Goal: Task Accomplishment & Management: Complete application form

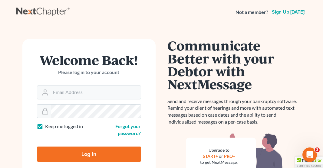
type input "[EMAIL_ADDRESS][DOMAIN_NAME]"
click at [68, 153] on input "Log In" at bounding box center [89, 154] width 104 height 15
type input "Thinking..."
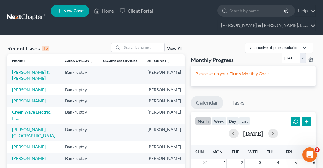
click at [22, 88] on link "[PERSON_NAME]" at bounding box center [29, 89] width 34 height 5
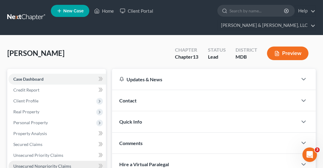
click at [34, 164] on span "Unsecured Nonpriority Claims" at bounding box center [42, 166] width 58 height 5
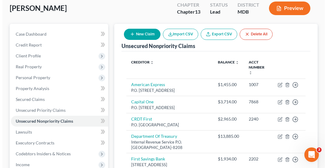
scroll to position [43, 0]
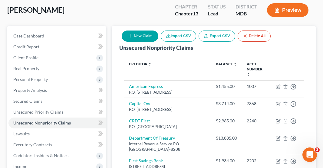
click at [149, 31] on button "New Claim" at bounding box center [140, 36] width 37 height 11
select select "0"
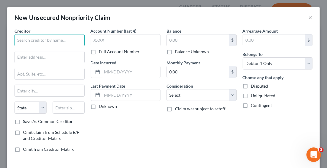
click at [61, 44] on input "text" at bounding box center [50, 40] width 70 height 12
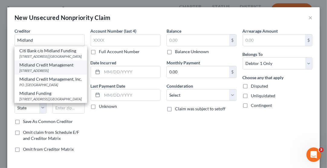
click at [53, 73] on div "[STREET_ADDRESS]" at bounding box center [50, 70] width 63 height 5
type input "Midland Credit Management"
type input "[STREET_ADDRESS]"
type input "Suite 300"
type input "[PERSON_NAME]"
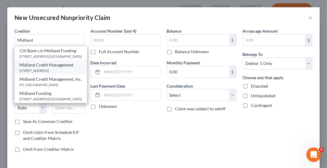
select select "23"
type input "48083"
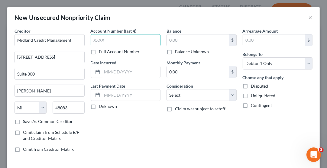
click at [110, 39] on input "text" at bounding box center [126, 40] width 70 height 12
type input "5365"
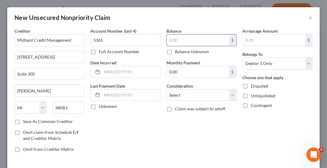
click at [173, 36] on input "text" at bounding box center [198, 39] width 62 height 11
type input "889.41"
click at [199, 73] on input "0.00" at bounding box center [198, 71] width 62 height 11
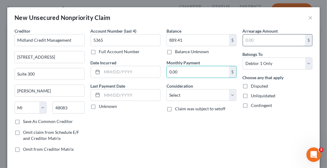
click at [266, 40] on input "text" at bounding box center [274, 39] width 62 height 11
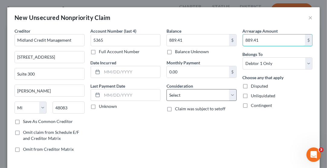
type input "889.41"
click at [185, 93] on select "Select Cable / Satellite Services Collection Agency Credit Card Debt Debt Couns…" at bounding box center [202, 95] width 70 height 12
select select "1"
click at [167, 89] on select "Select Cable / Satellite Services Collection Agency Credit Card Debt Debt Couns…" at bounding box center [202, 95] width 70 height 12
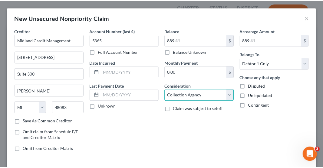
scroll to position [26, 0]
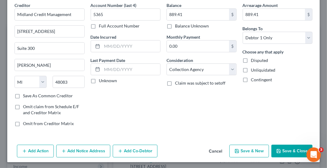
click at [282, 150] on button "Save & Close" at bounding box center [292, 151] width 41 height 13
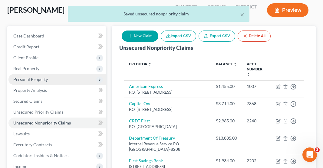
click at [39, 77] on span "Personal Property" at bounding box center [30, 79] width 34 height 5
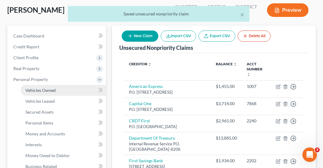
click at [49, 88] on span "Vehicles Owned" at bounding box center [40, 90] width 30 height 5
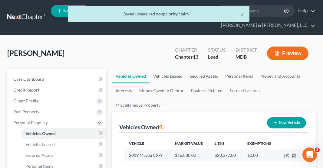
click at [154, 150] on td "2019 Mazda CX-9" at bounding box center [147, 155] width 46 height 11
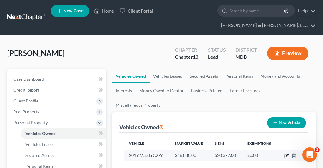
click at [286, 154] on icon "button" at bounding box center [286, 156] width 5 height 5
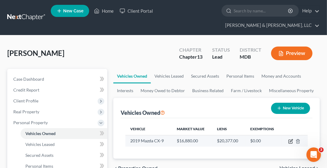
select select "0"
select select "7"
select select "3"
select select "0"
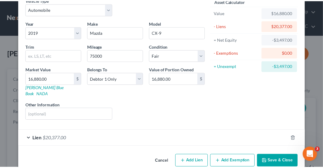
scroll to position [35, 0]
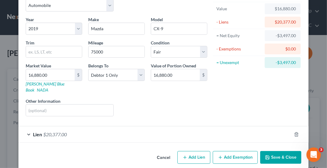
click at [274, 151] on button "Save & Close" at bounding box center [280, 157] width 41 height 13
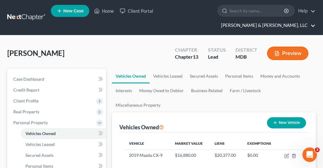
click at [276, 20] on link "[PERSON_NAME] & [PERSON_NAME], LLC" at bounding box center [266, 25] width 97 height 11
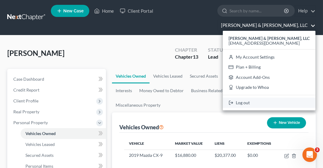
click at [275, 98] on link "Log out" at bounding box center [269, 103] width 93 height 10
